Goal: Task Accomplishment & Management: Complete application form

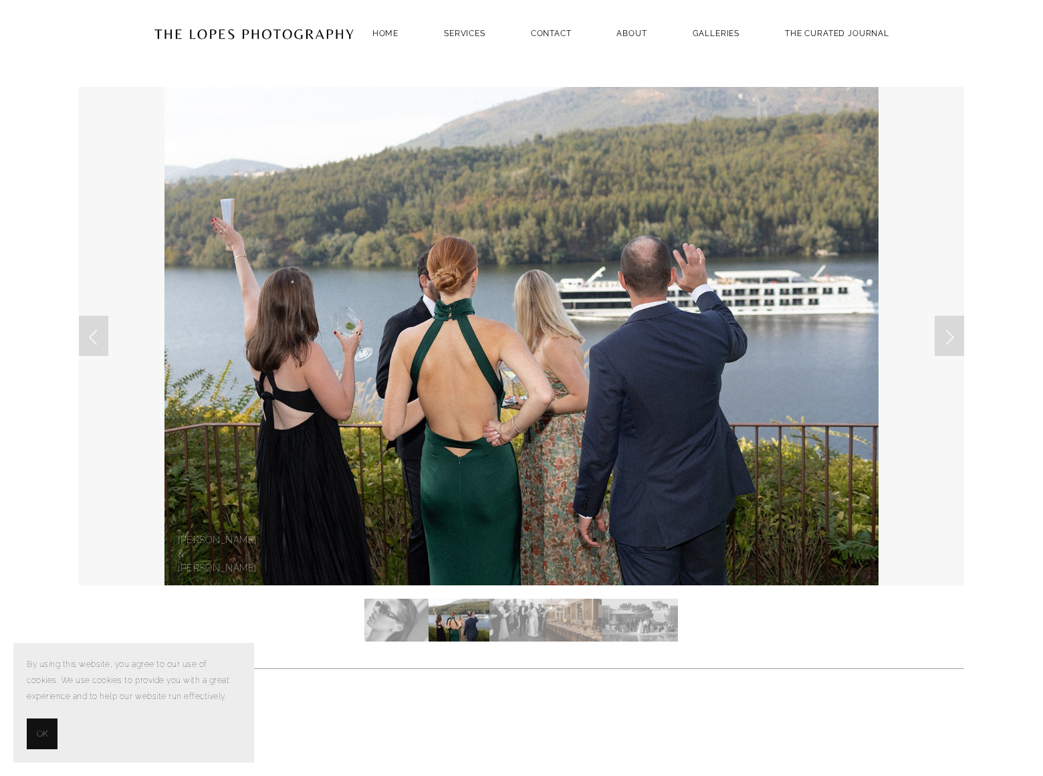
scroll to position [4923, 0]
click at [200, 652] on section "By using this website, you agree to our use of cookies. We use cookies to provi…" at bounding box center [133, 703] width 241 height 120
select select "Elopement, Civil or Micro Wedding | Less than 50 guests"
select select "Instagram"
type input "[PERSON_NAME]"
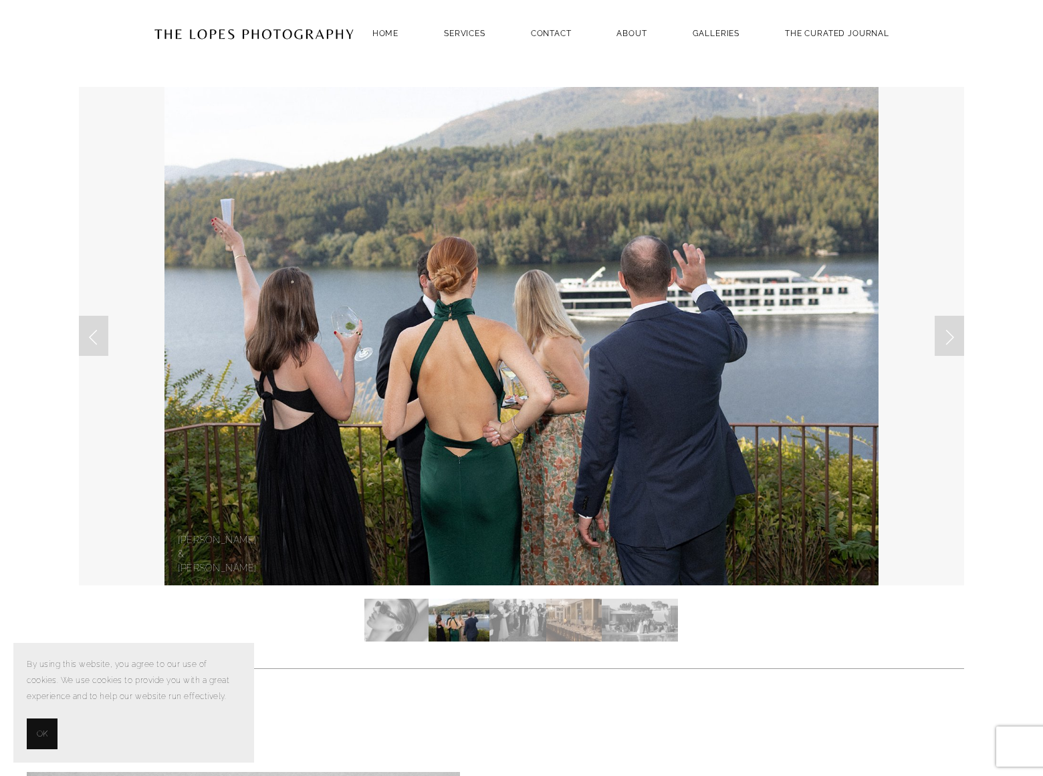
type input "[PERSON_NAME][EMAIL_ADDRESS][PERSON_NAME][DOMAIN_NAME]"
type input "[DATE]"
type input "8054002077"
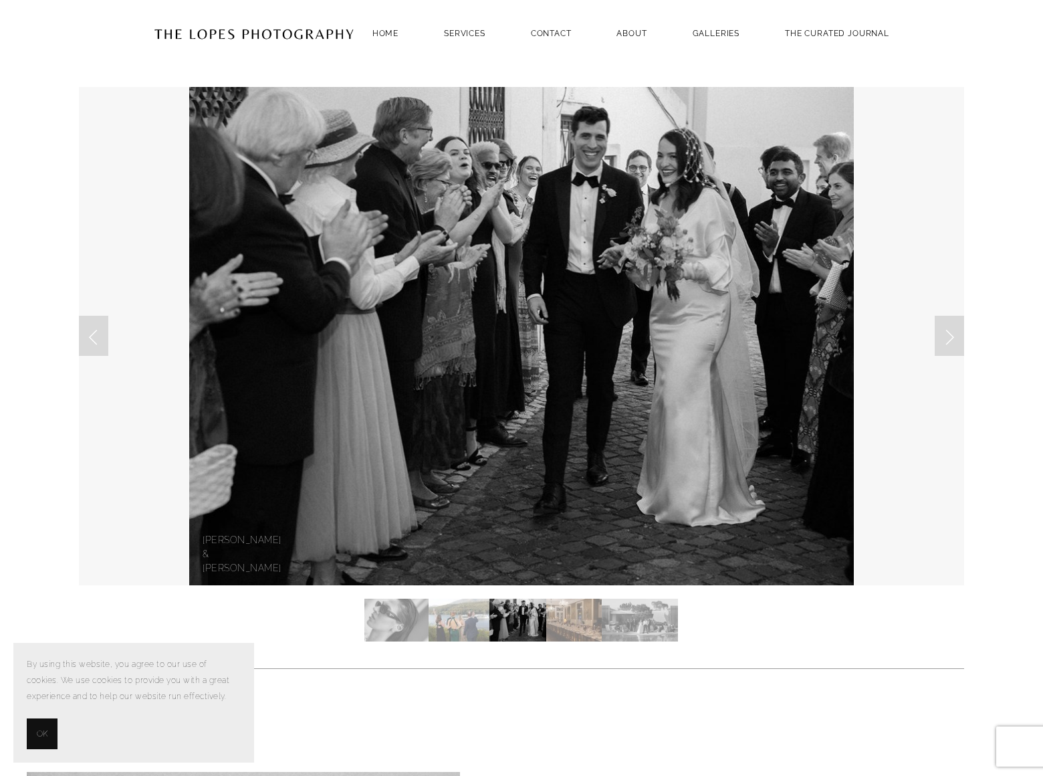
type textarea "We can place your website on top position in search engines without PPC. Just f…"
